Goal: Find specific page/section: Find specific page/section

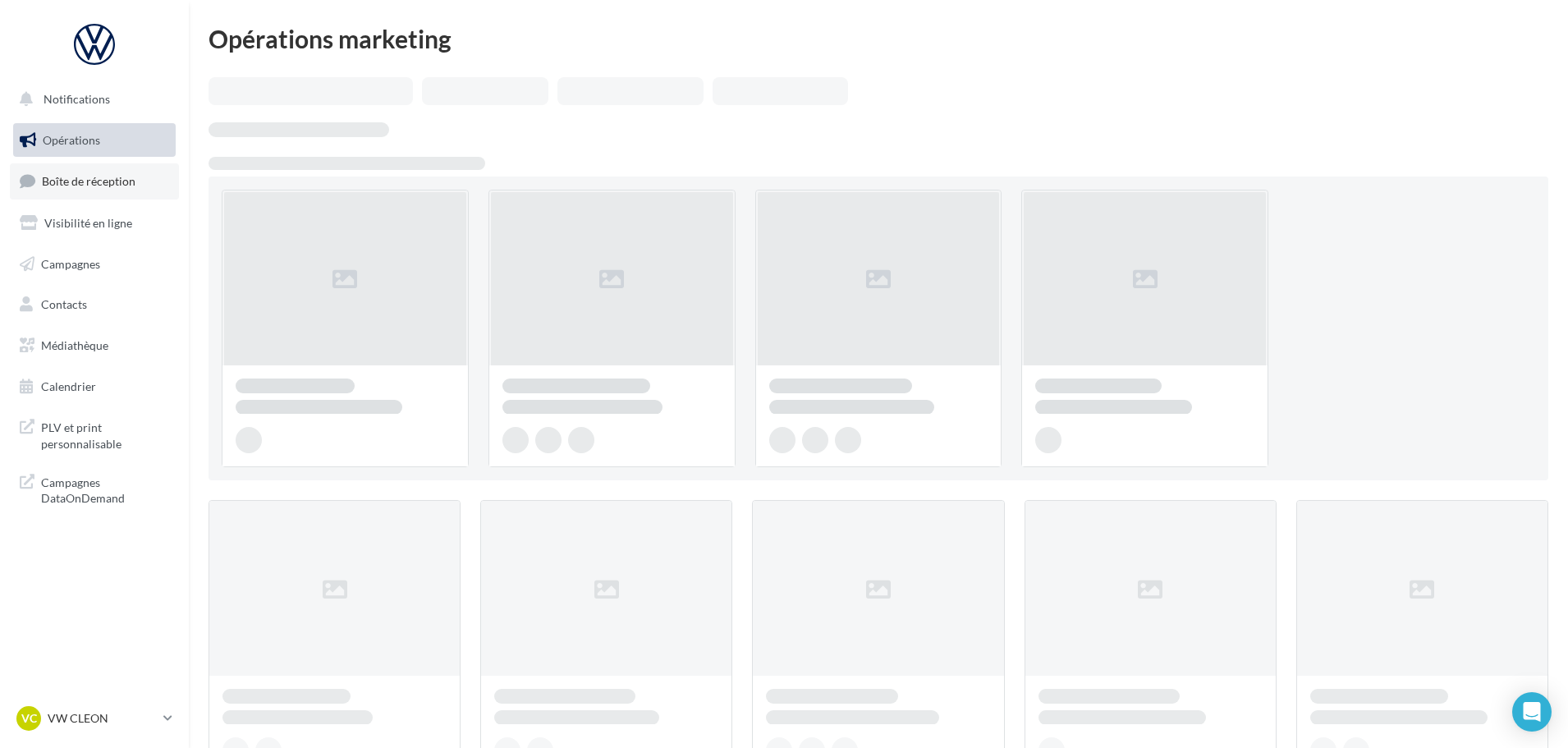
click at [109, 173] on link "Boîte de réception" at bounding box center [94, 181] width 170 height 36
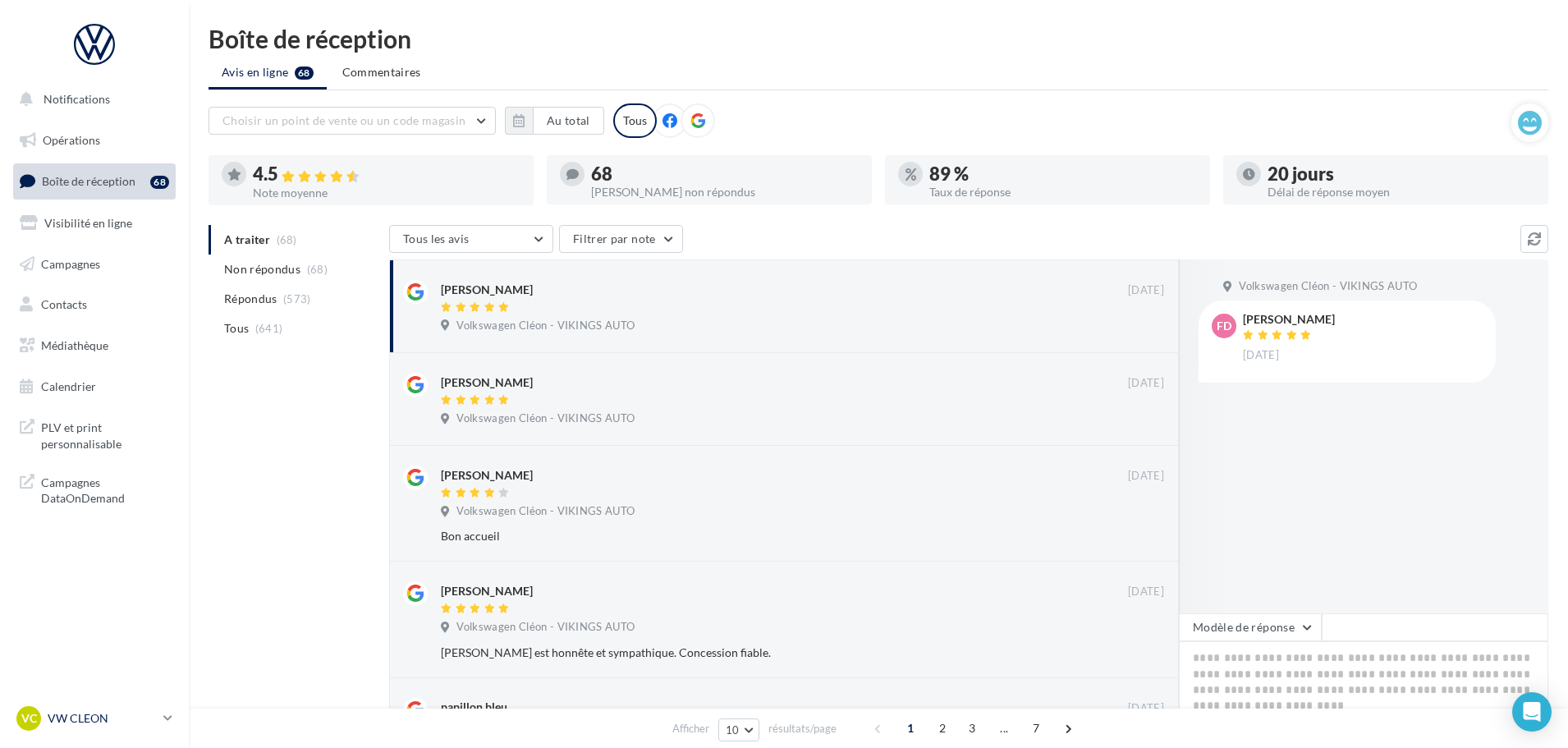
click at [99, 728] on div "VC VW CLEON vw-cle-vau" at bounding box center [86, 719] width 140 height 25
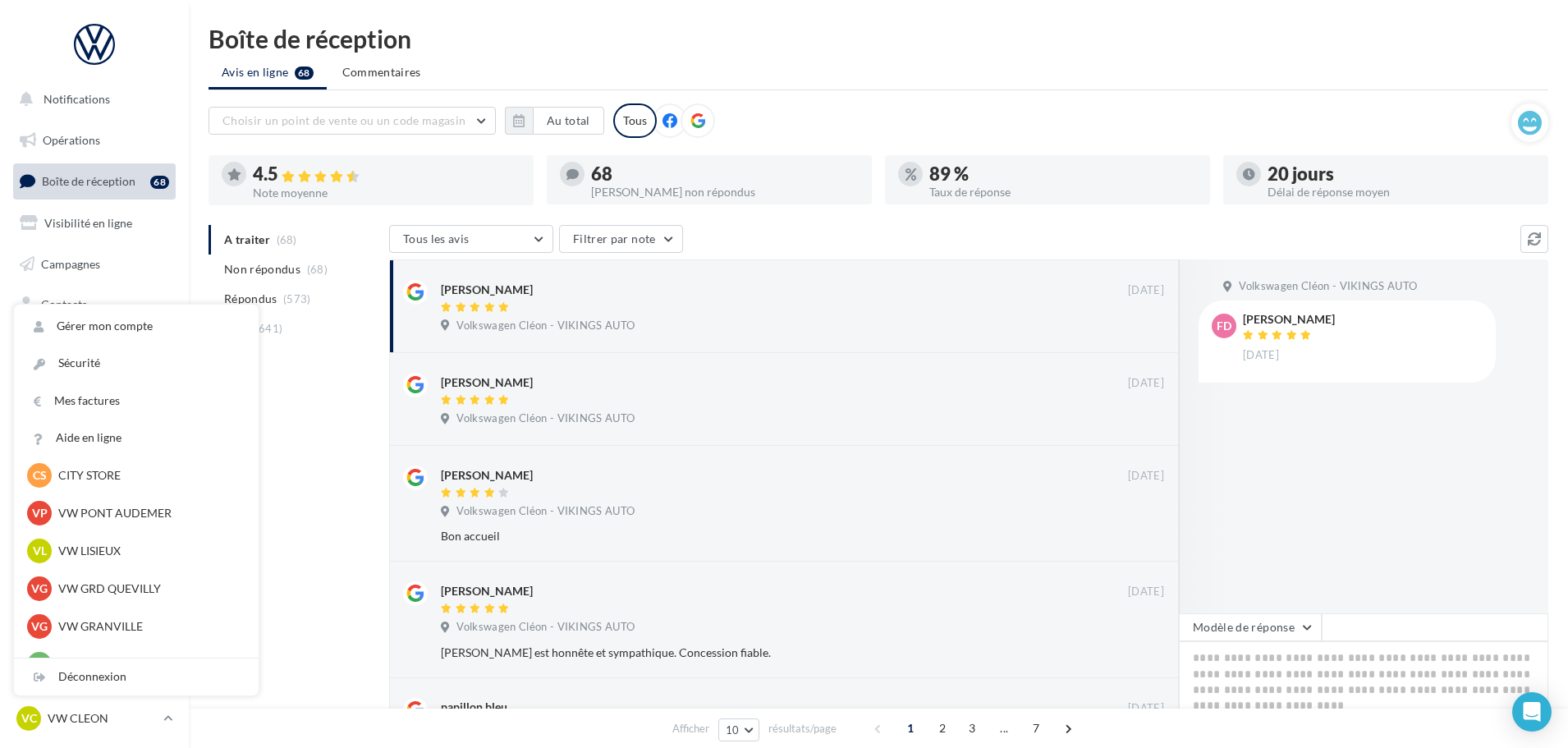
scroll to position [328, 0]
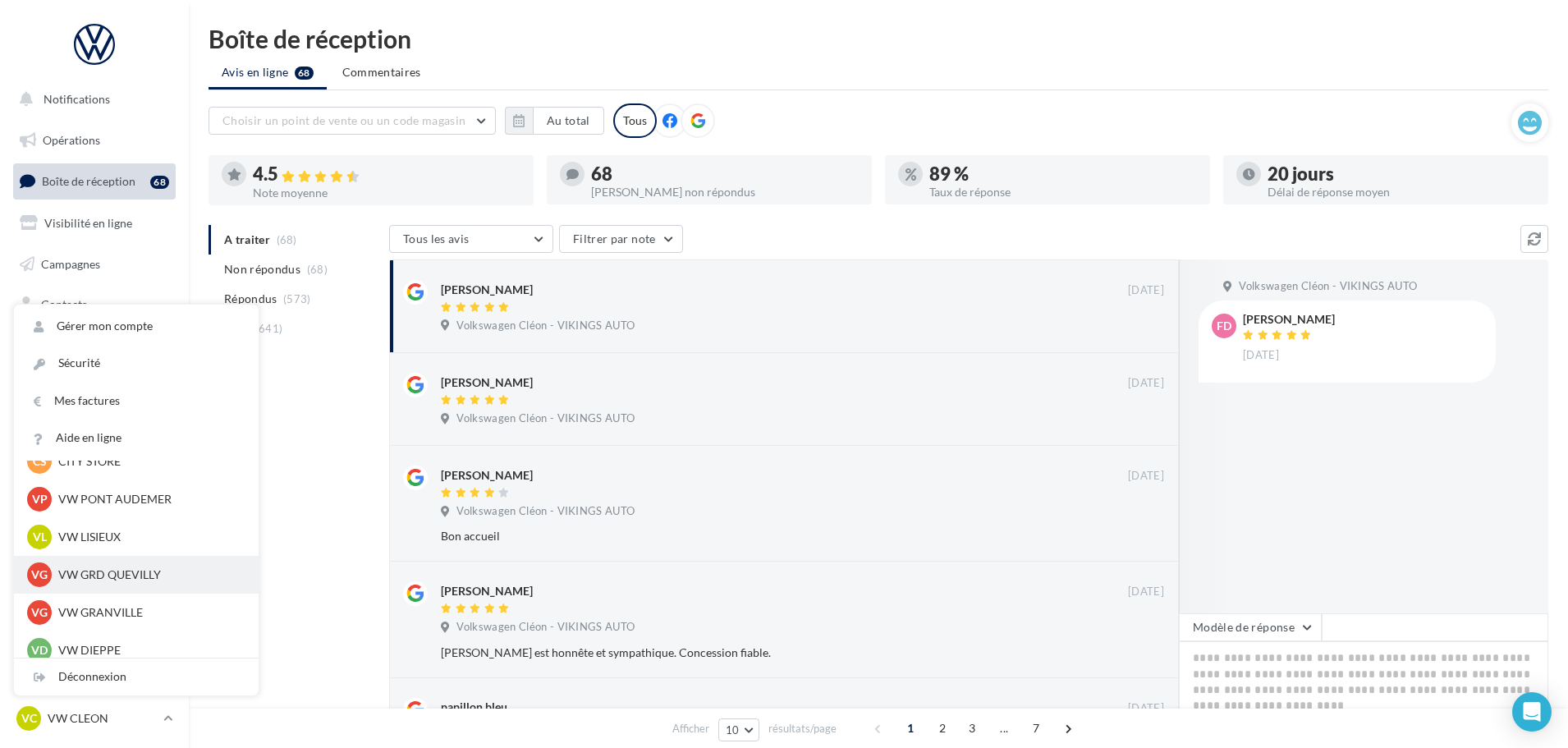
click at [139, 577] on p "VW GRD QUEVILLY" at bounding box center [148, 575] width 181 height 16
